Goal: Check status

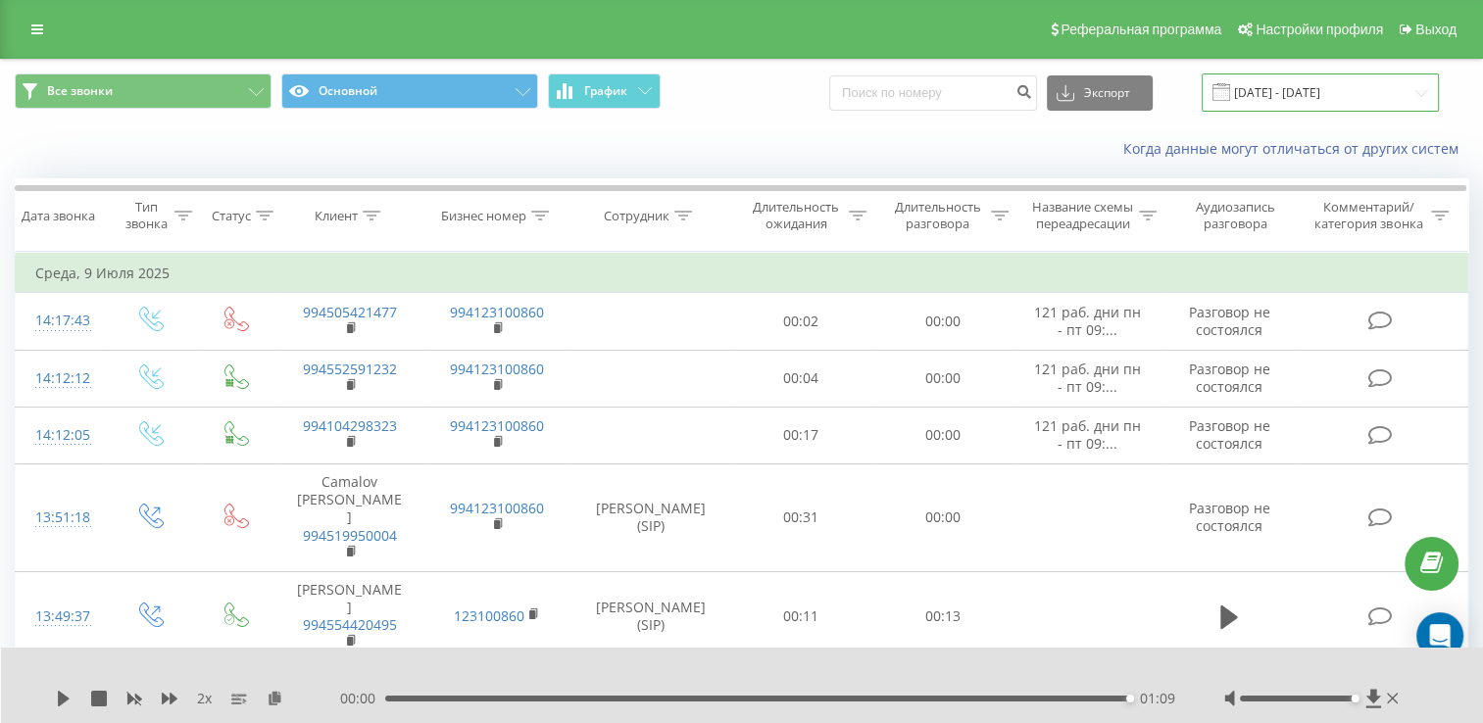
click at [1392, 92] on input "[DATE] - [DATE]" at bounding box center [1319, 92] width 237 height 38
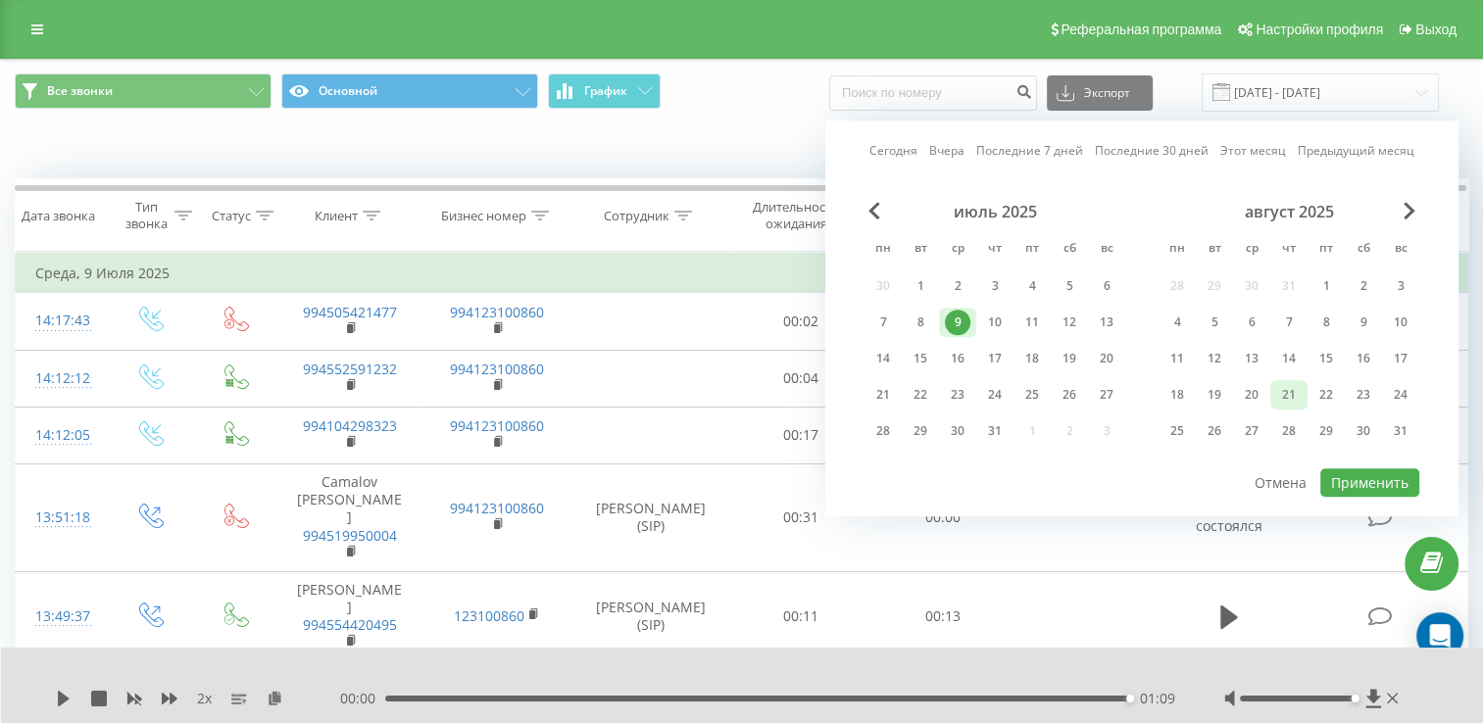
click at [1274, 399] on div "21" at bounding box center [1288, 394] width 37 height 29
click at [1258, 395] on div "20" at bounding box center [1251, 394] width 25 height 25
click at [1290, 388] on div "21" at bounding box center [1288, 394] width 25 height 25
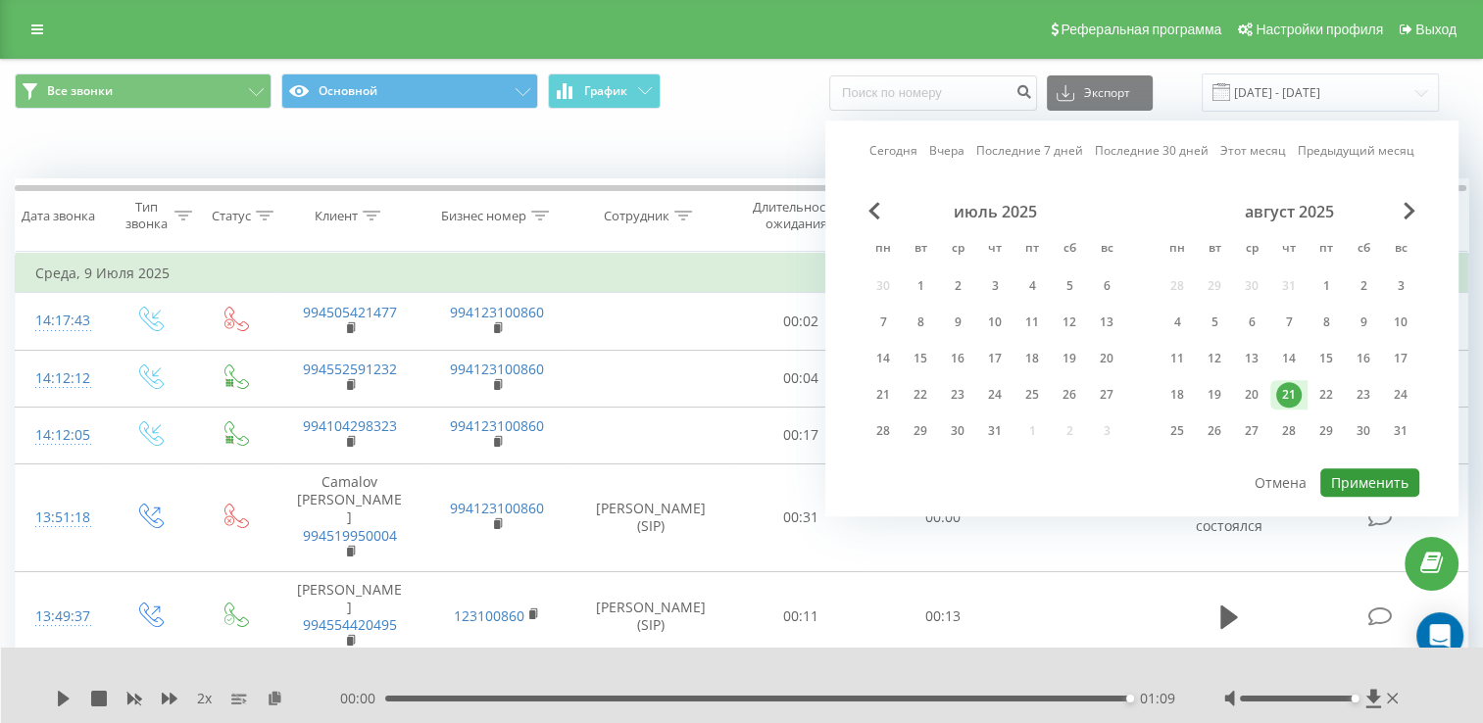
click at [1359, 482] on button "Применить" at bounding box center [1369, 482] width 99 height 28
type input "[DATE] - [DATE]"
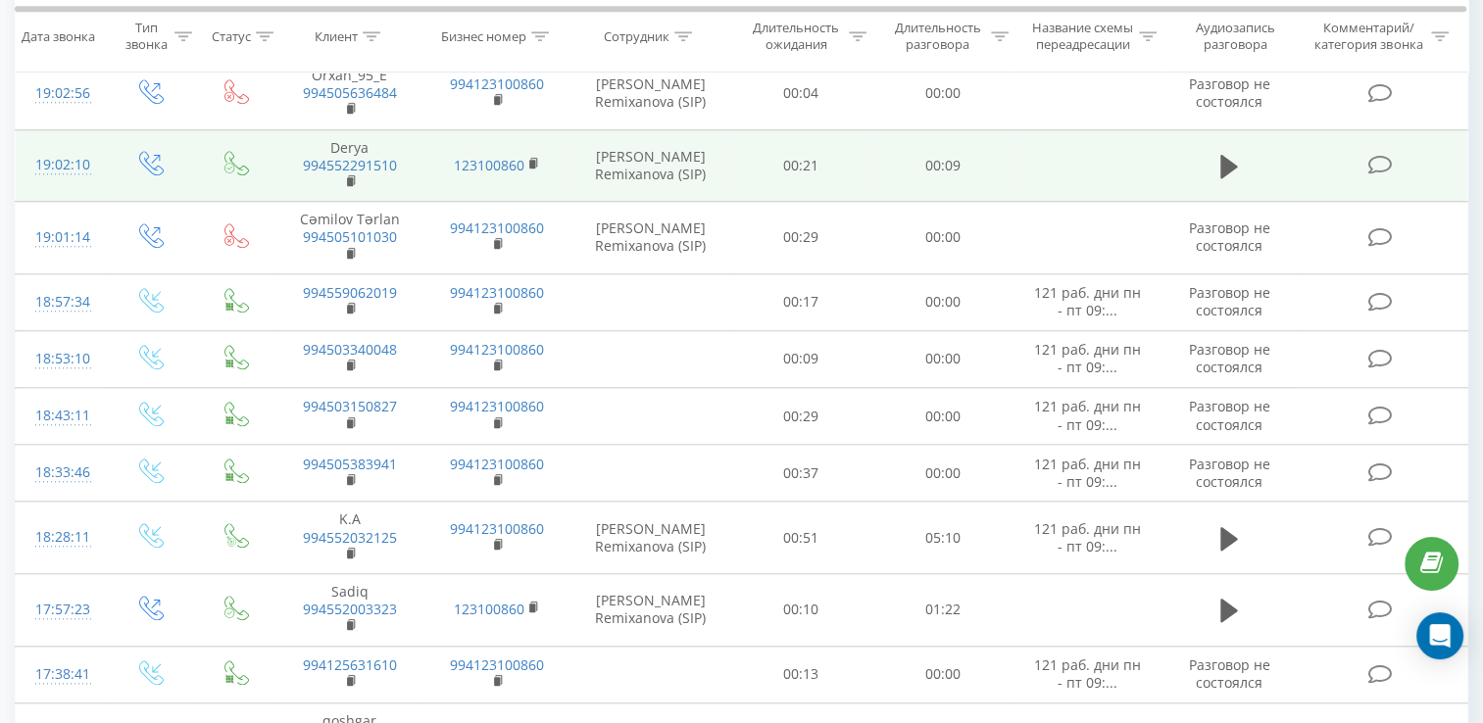
scroll to position [1862, 0]
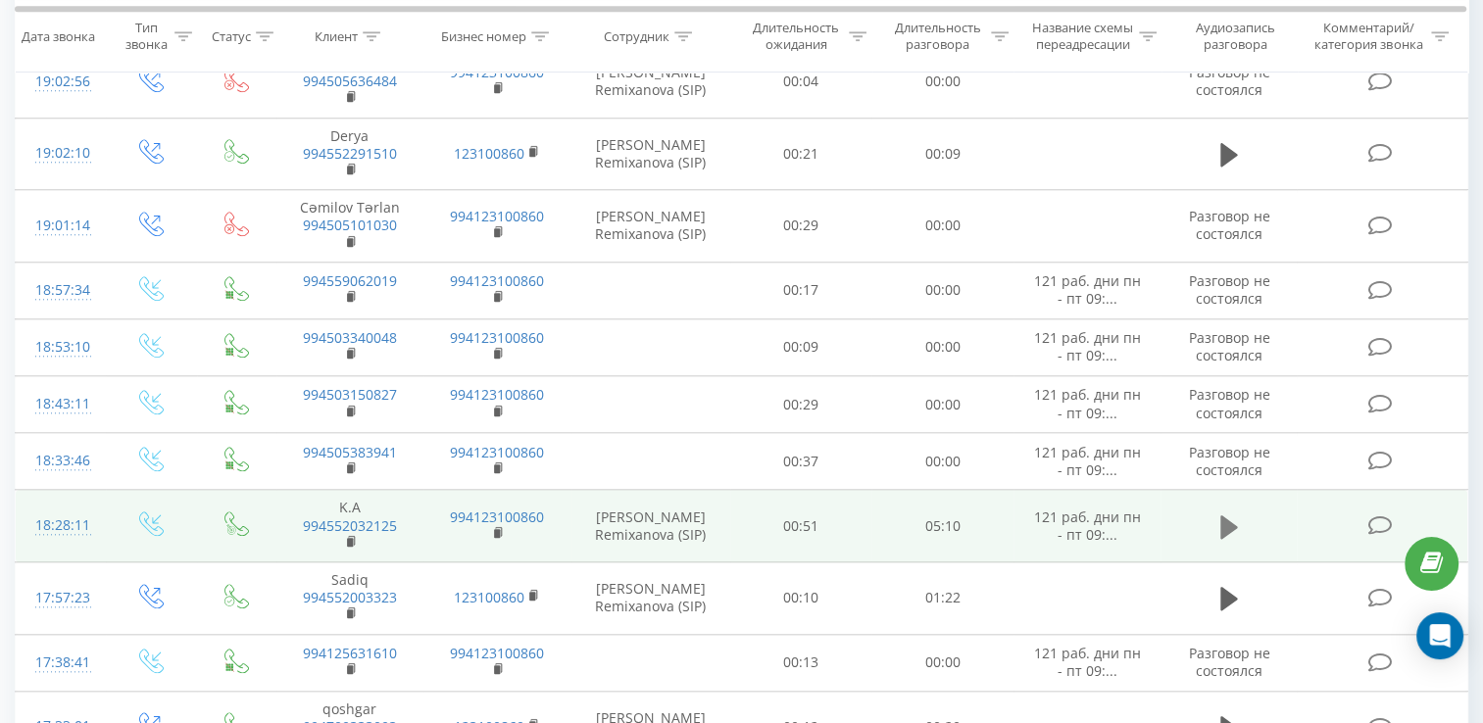
click at [1225, 514] on icon at bounding box center [1229, 526] width 18 height 24
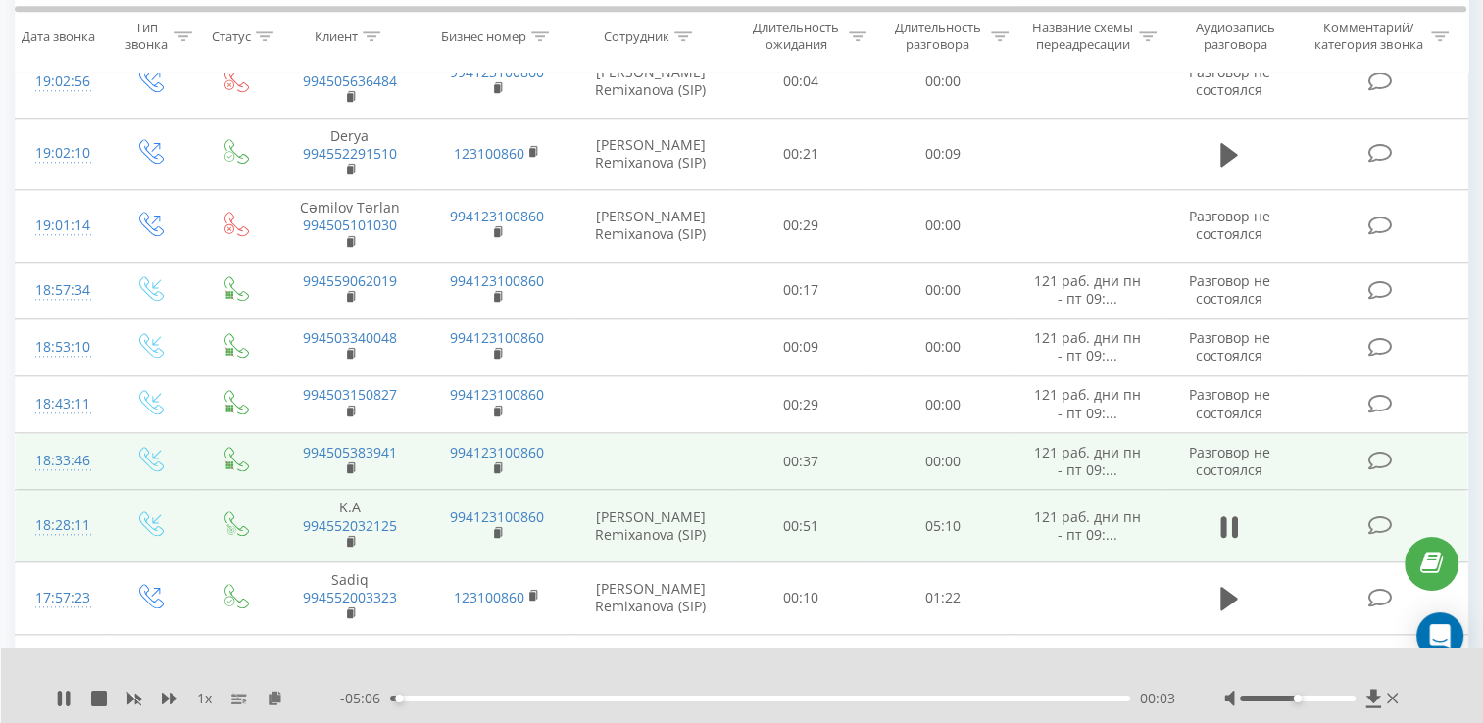
click at [1036, 450] on td "121 раб. дни пн - пт 09:..." at bounding box center [1086, 461] width 147 height 57
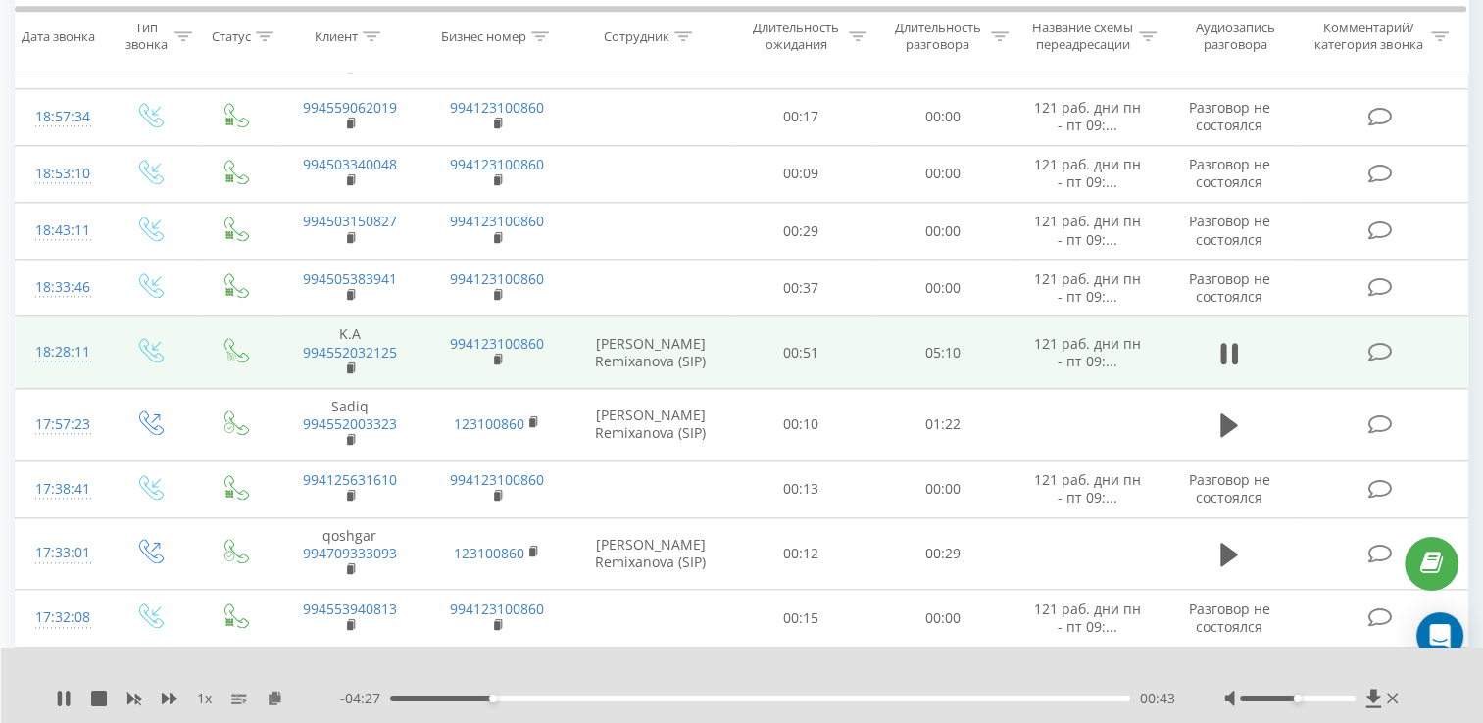
scroll to position [2058, 0]
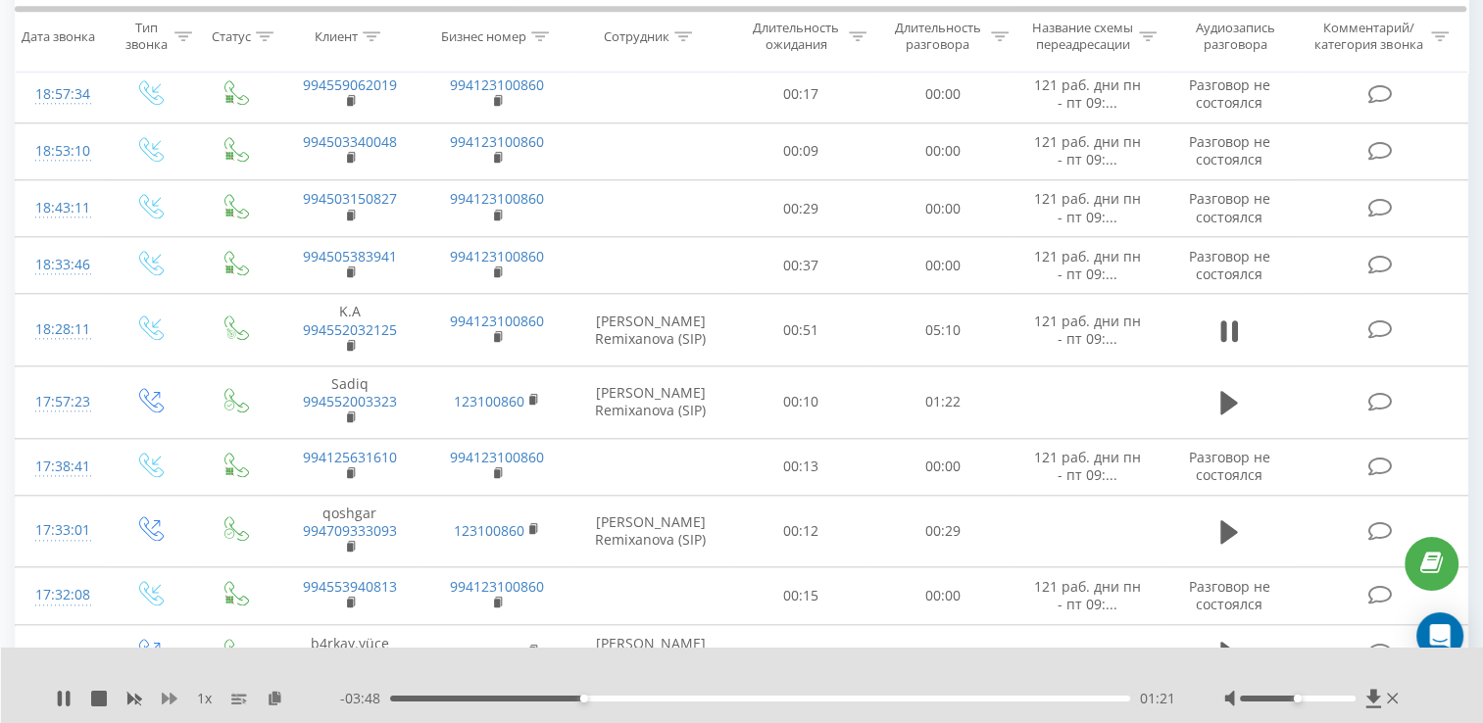
click at [167, 700] on icon at bounding box center [170, 699] width 16 height 12
